Goal: Register for event/course

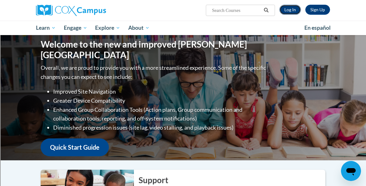
click at [292, 11] on link "Log In" at bounding box center [290, 10] width 22 height 10
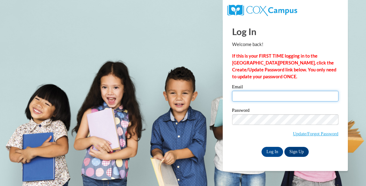
click at [258, 98] on input "Email" at bounding box center [285, 96] width 106 height 11
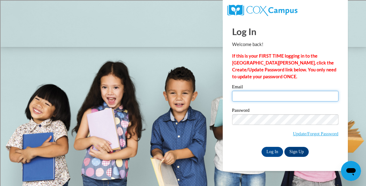
type input "tbell@shorewood.k12.wi.us"
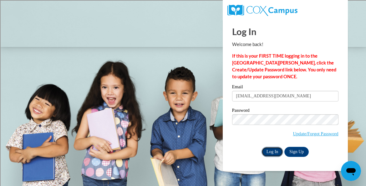
click at [275, 152] on input "Log In" at bounding box center [272, 152] width 22 height 10
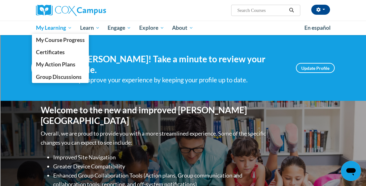
click at [44, 29] on span "My Learning" at bounding box center [54, 28] width 36 height 8
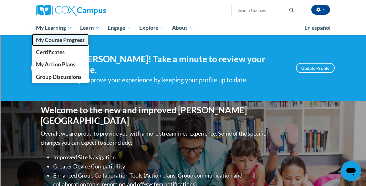
click at [47, 39] on span "My Course Progress" at bounding box center [60, 40] width 49 height 7
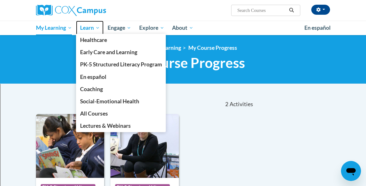
click at [84, 27] on span "Learn" at bounding box center [90, 28] width 20 height 8
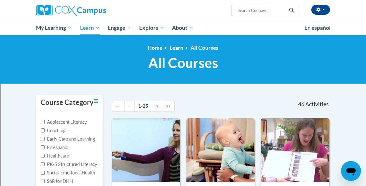
click at [256, 9] on input "Search..." at bounding box center [262, 11] width 50 height 8
type input "vocab"
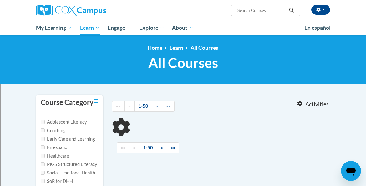
type input "vocab"
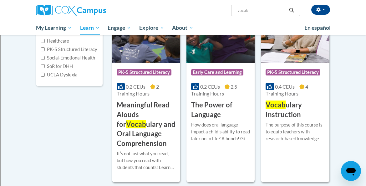
scroll to position [116, 0]
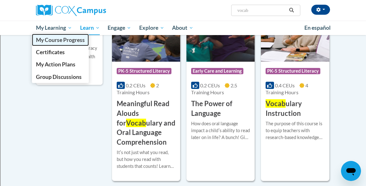
click at [46, 38] on span "My Course Progress" at bounding box center [60, 40] width 49 height 7
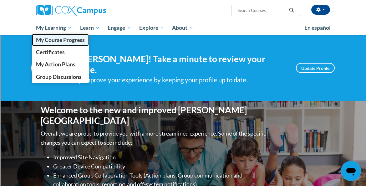
click at [49, 40] on span "My Course Progress" at bounding box center [60, 40] width 49 height 7
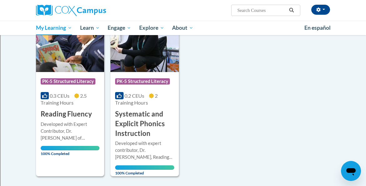
scroll to position [112, 0]
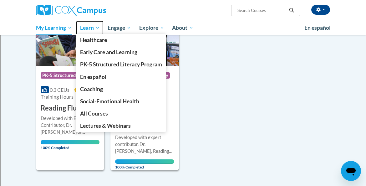
click at [88, 28] on span "Learn" at bounding box center [90, 28] width 20 height 8
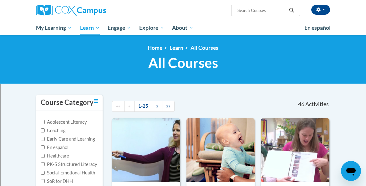
click at [242, 12] on input "Search..." at bounding box center [262, 11] width 50 height 8
type input "meaningful"
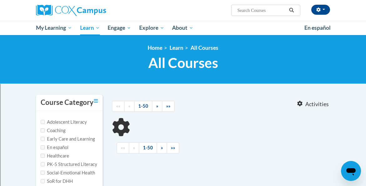
type input "meaningful"
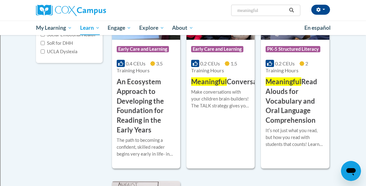
scroll to position [138, 0]
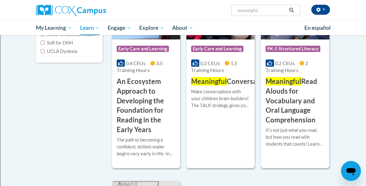
click at [284, 77] on h3 "Meaningful Read Alouds for Vocabulary and Oral Language Comprehension" at bounding box center [294, 101] width 59 height 48
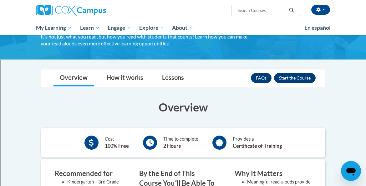
scroll to position [83, 0]
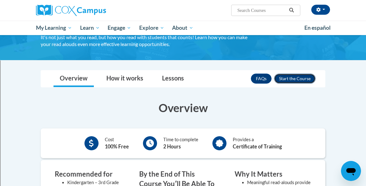
click at [291, 78] on button "Enroll" at bounding box center [295, 78] width 42 height 10
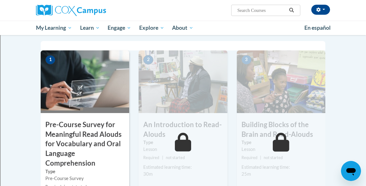
scroll to position [154, 0]
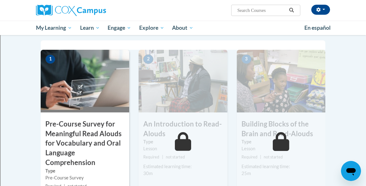
click at [53, 98] on img at bounding box center [85, 81] width 88 height 63
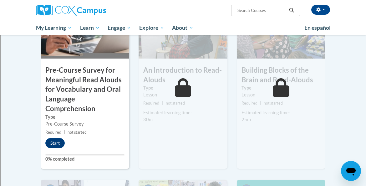
scroll to position [212, 0]
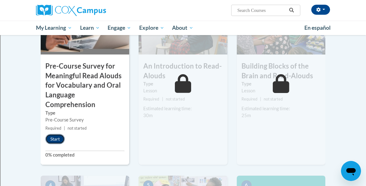
click at [56, 137] on button "Start" at bounding box center [54, 139] width 19 height 10
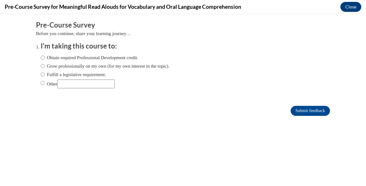
scroll to position [0, 0]
click at [42, 58] on input "Obtain required Professional Development credit." at bounding box center [43, 57] width 4 height 7
radio input "true"
click at [298, 110] on input "Submit feedback" at bounding box center [309, 111] width 39 height 10
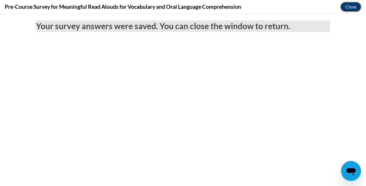
click at [349, 9] on button "Close" at bounding box center [350, 7] width 21 height 10
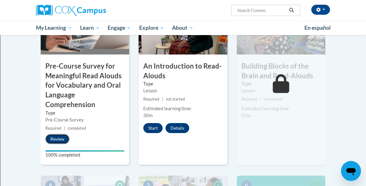
click at [58, 139] on button "Review" at bounding box center [57, 139] width 24 height 10
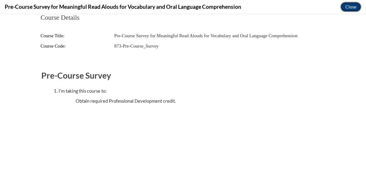
click at [351, 9] on button "Close" at bounding box center [350, 7] width 21 height 10
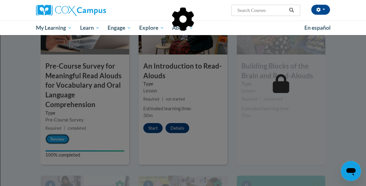
click at [58, 141] on button "Review" at bounding box center [57, 139] width 24 height 10
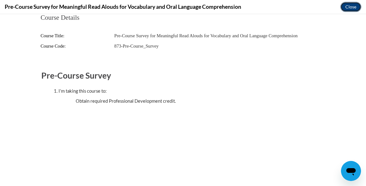
click at [350, 9] on button "Close" at bounding box center [350, 7] width 21 height 10
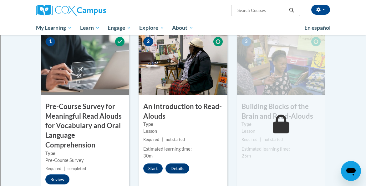
scroll to position [167, 0]
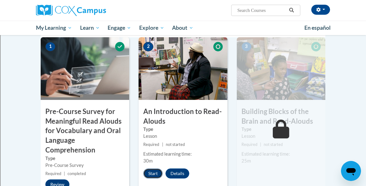
click at [154, 174] on button "Start" at bounding box center [152, 173] width 19 height 10
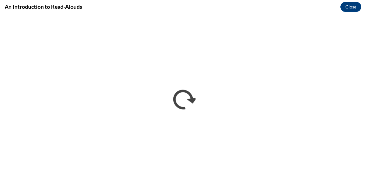
scroll to position [0, 0]
